Goal: Navigation & Orientation: Find specific page/section

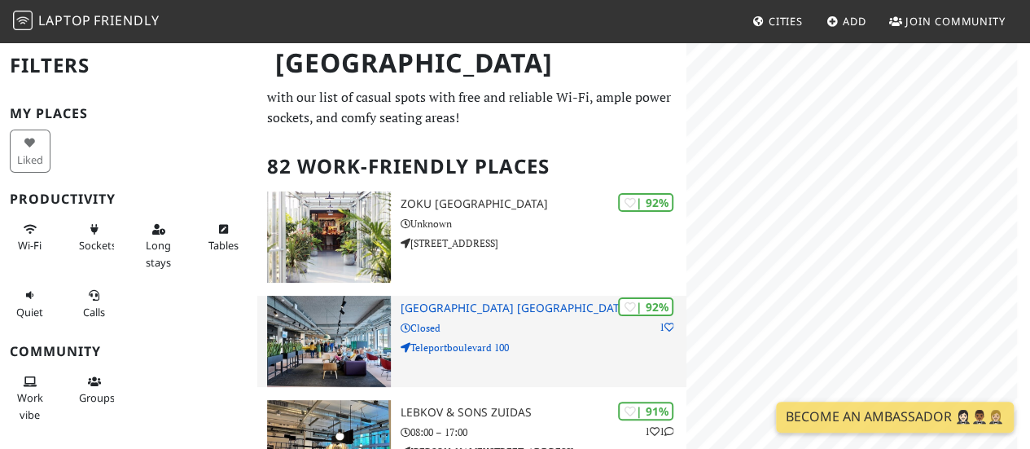
scroll to position [41, 0]
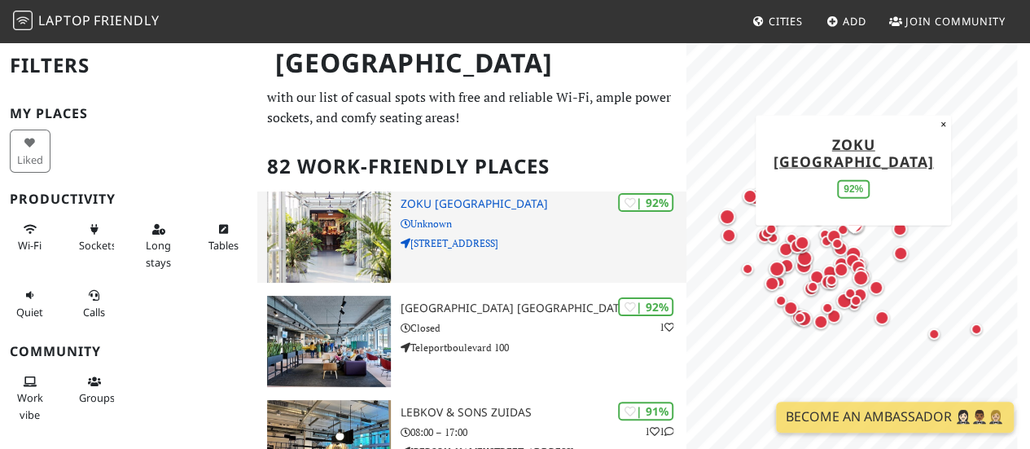
click at [422, 216] on p "Unknown" at bounding box center [544, 223] width 286 height 15
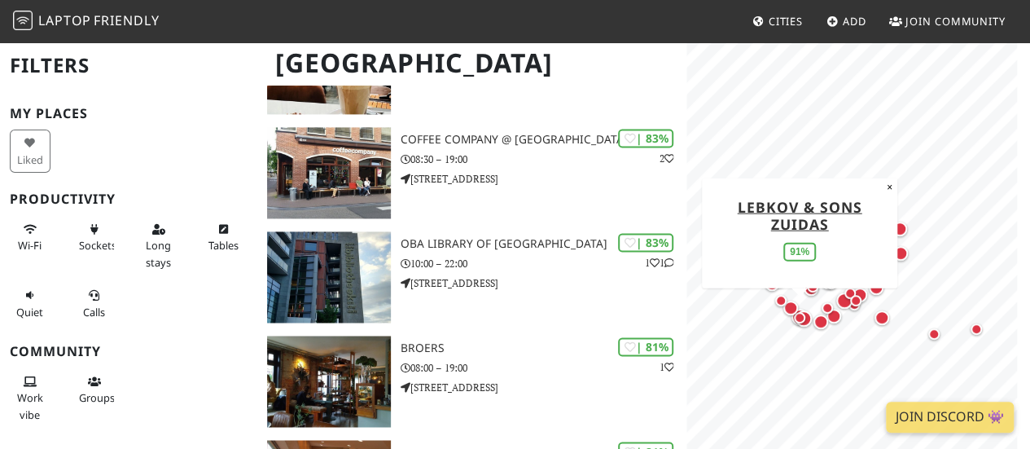
scroll to position [1148, 0]
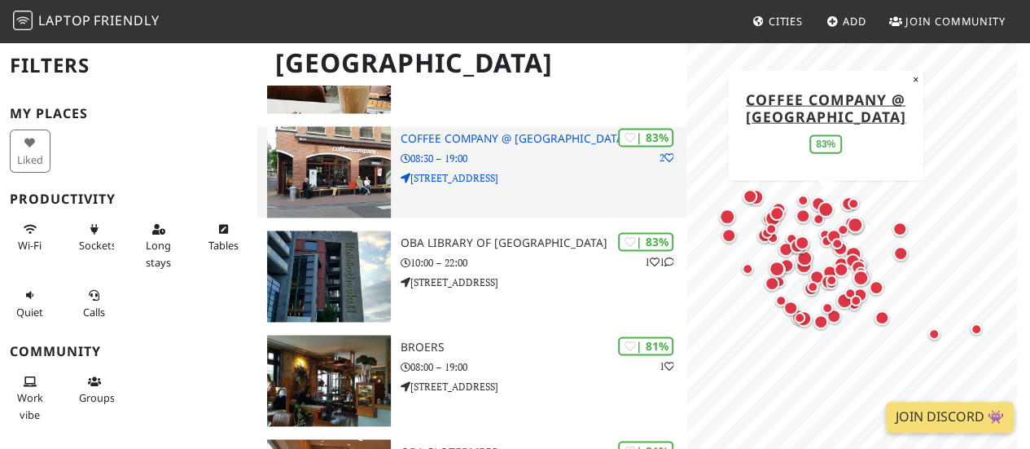
click at [559, 152] on p "08:30 – 19:00" at bounding box center [544, 158] width 286 height 15
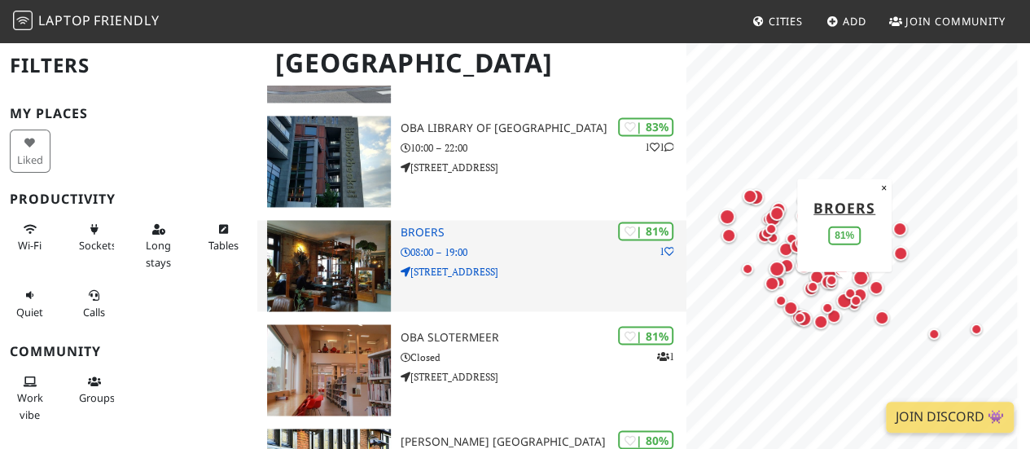
scroll to position [1265, 0]
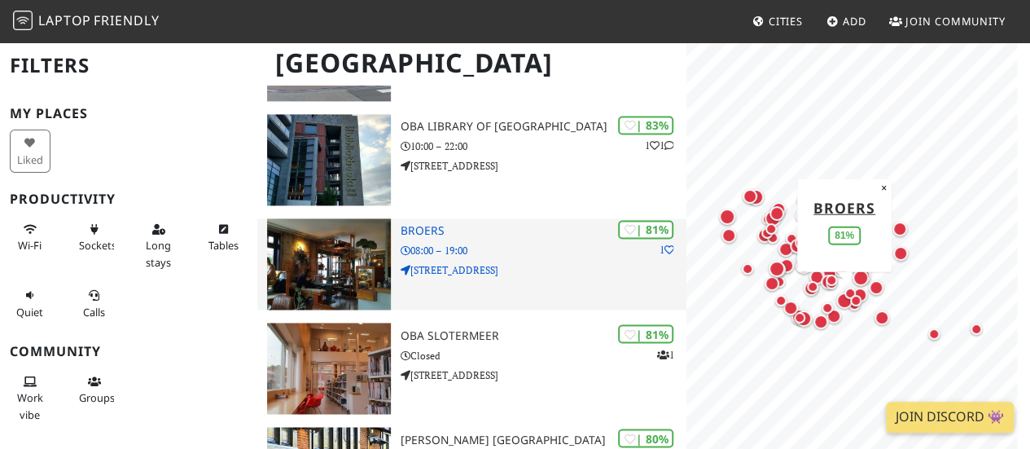
click at [438, 250] on p "08:00 – 19:00" at bounding box center [544, 250] width 286 height 15
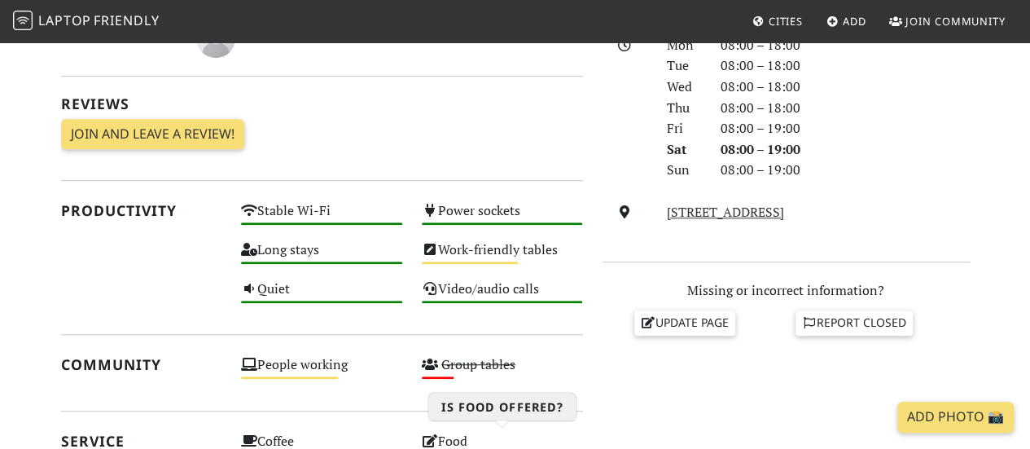
scroll to position [448, 0]
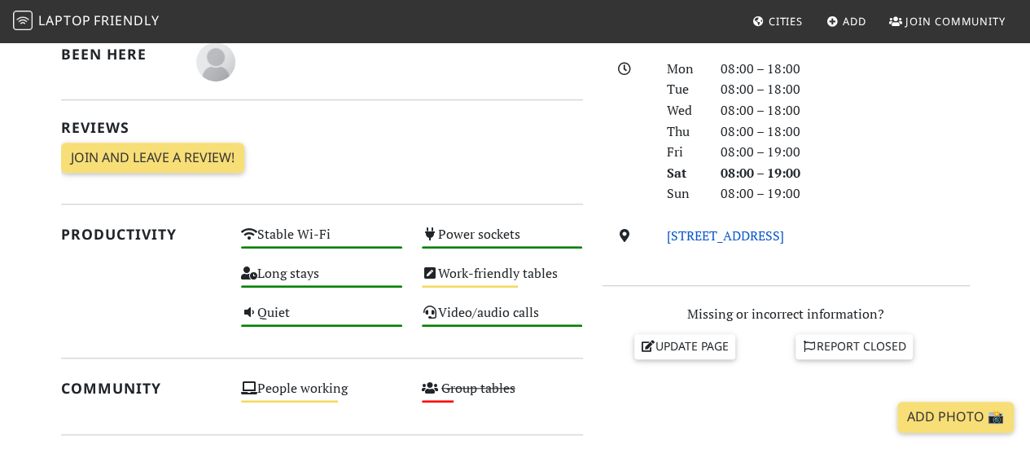
click at [718, 235] on link "[STREET_ADDRESS]" at bounding box center [725, 235] width 117 height 18
drag, startPoint x: 660, startPoint y: 235, endPoint x: 912, endPoint y: 237, distance: 251.6
click at [912, 237] on div "[STREET_ADDRESS]" at bounding box center [818, 236] width 322 height 21
copy link "[STREET_ADDRESS]"
